Goal: Check status: Check status

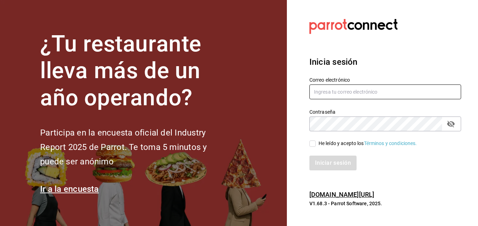
type input "[EMAIL_ADDRESS][DOMAIN_NAME]"
click at [312, 143] on input "He leído y acepto los Términos y condiciones." at bounding box center [312, 143] width 6 height 6
checkbox input "true"
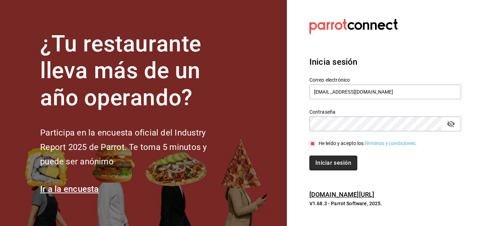
click at [322, 161] on button "Iniciar sesión" at bounding box center [333, 163] width 48 height 15
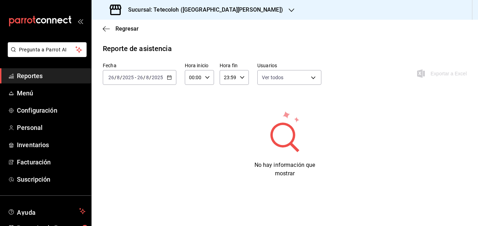
click at [52, 78] on span "Reportes" at bounding box center [51, 76] width 69 height 10
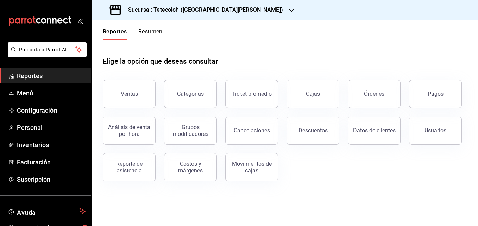
click at [207, 18] on div "Sucursal: Tetecoloh ([GEOGRAPHIC_DATA][PERSON_NAME])" at bounding box center [197, 10] width 200 height 20
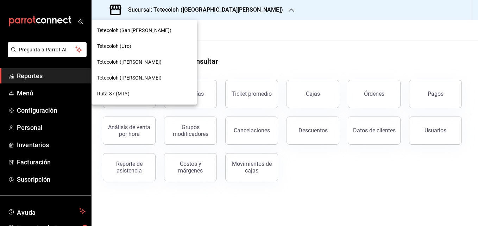
click at [162, 46] on div "Tetecoloh (Uro)" at bounding box center [144, 46] width 94 height 7
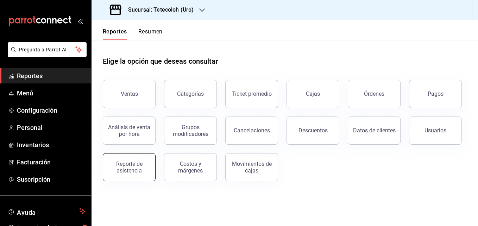
click at [143, 176] on button "Reporte de asistencia" at bounding box center [129, 167] width 53 height 28
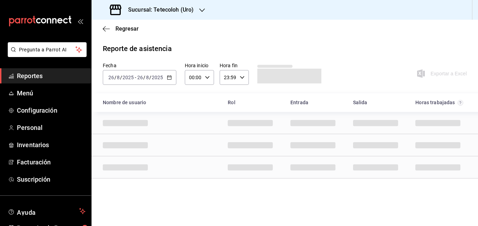
click at [169, 78] on icon "button" at bounding box center [169, 77] width 5 height 5
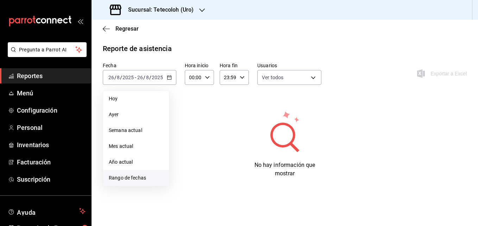
click at [143, 175] on span "Rango de fechas" at bounding box center [136, 177] width 55 height 7
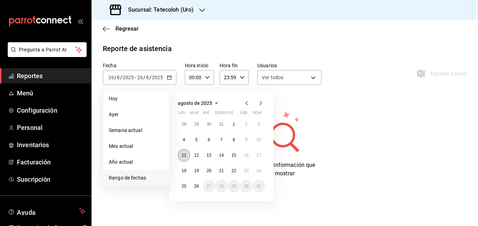
click at [180, 157] on button "11" at bounding box center [184, 155] width 12 height 13
click at [261, 153] on button "17" at bounding box center [259, 155] width 12 height 13
